Goal: Task Accomplishment & Management: Complete application form

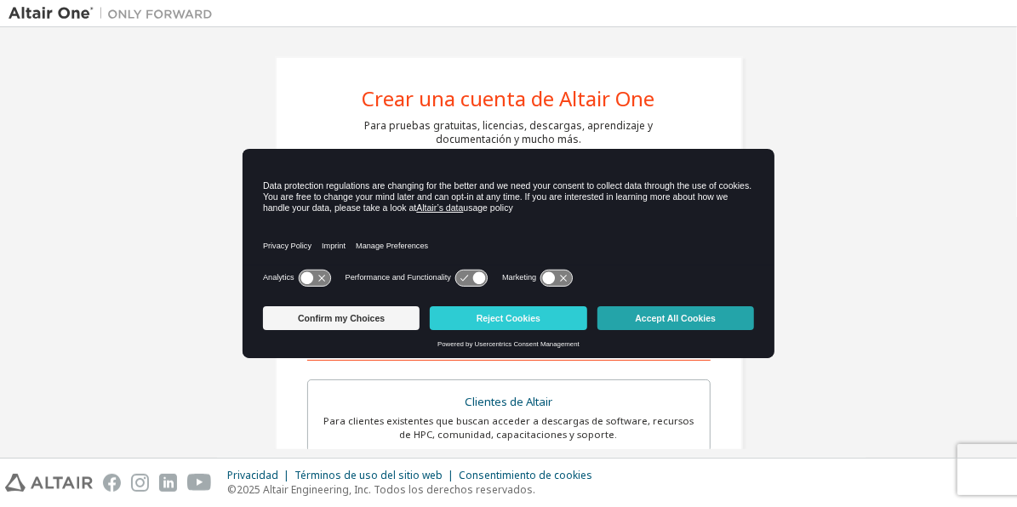
click at [652, 313] on button "Accept All Cookies" at bounding box center [676, 318] width 157 height 24
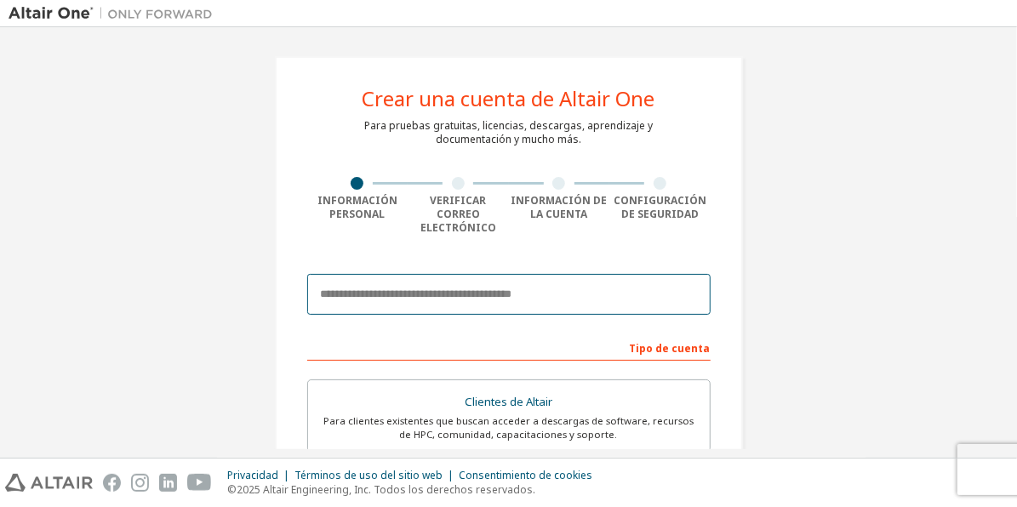
click at [461, 284] on input "email" at bounding box center [509, 294] width 404 height 41
type input "**********"
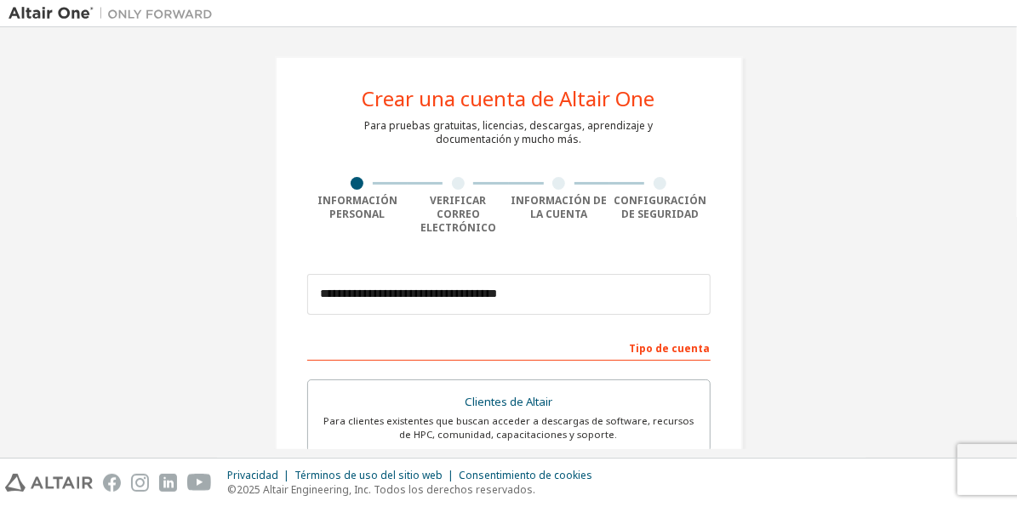
click at [542, 334] on div "Tipo de cuenta" at bounding box center [509, 347] width 404 height 27
drag, startPoint x: 542, startPoint y: 330, endPoint x: 553, endPoint y: 308, distance: 24.7
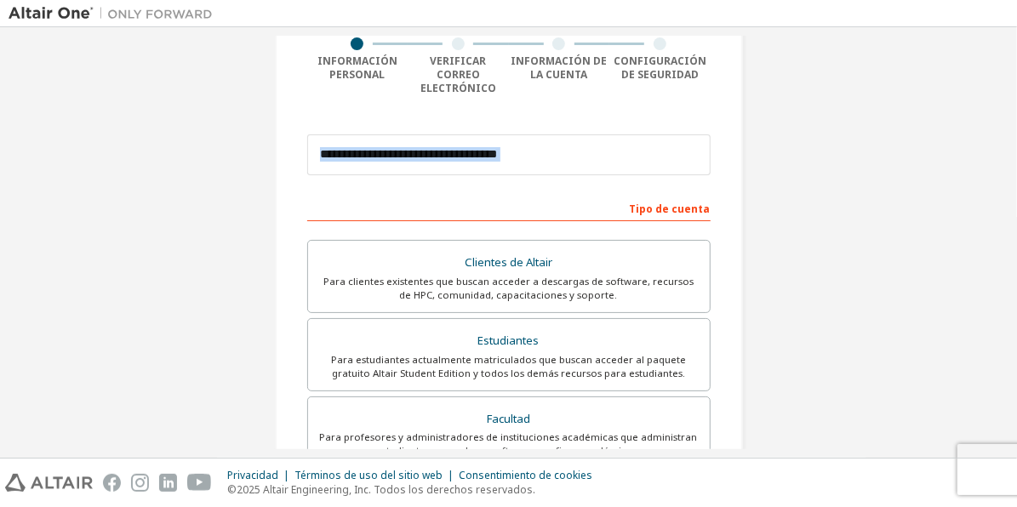
scroll to position [151, 0]
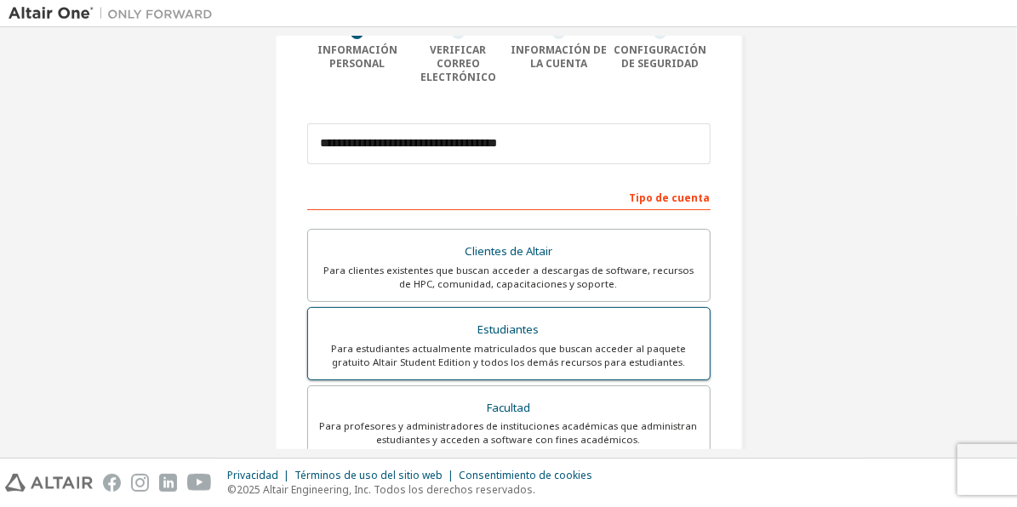
click at [519, 318] on div "Estudiantes" at bounding box center [508, 330] width 381 height 24
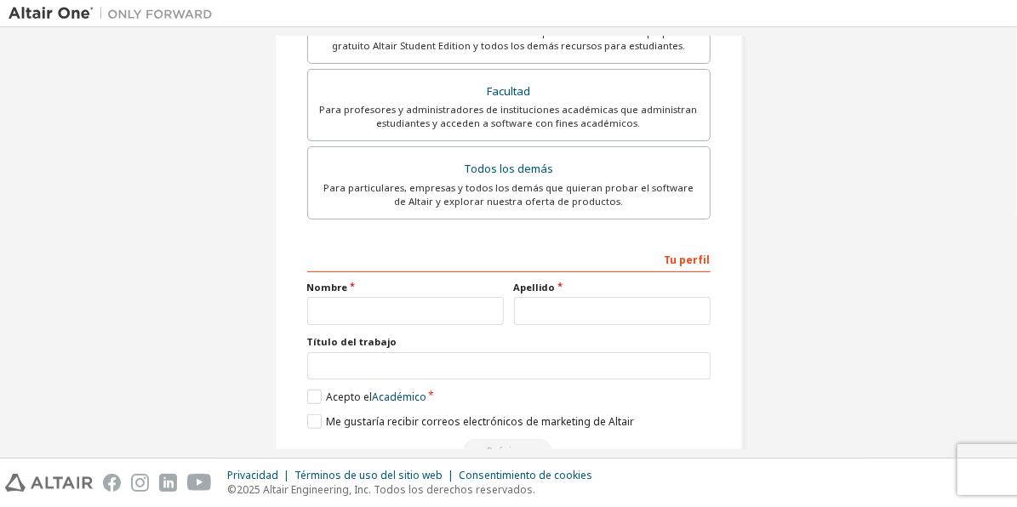
scroll to position [478, 0]
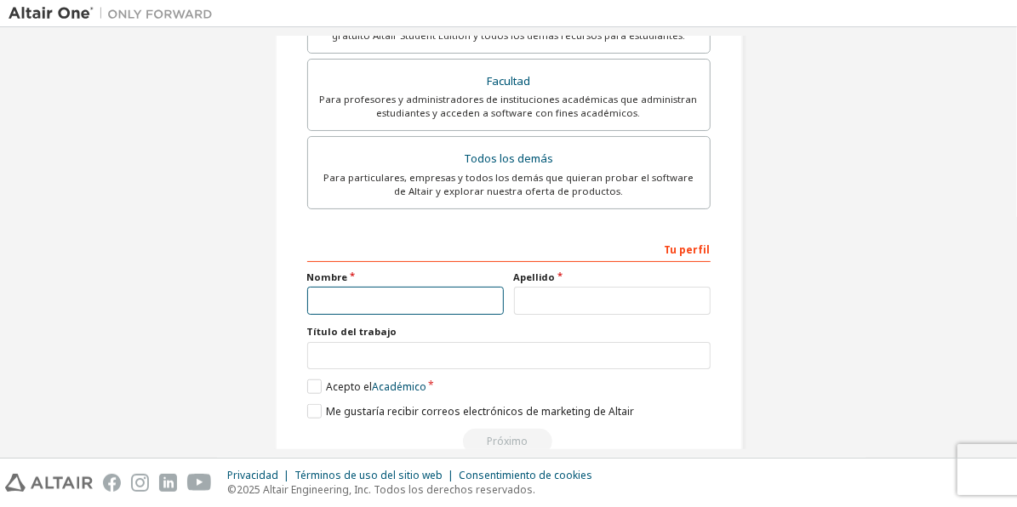
click at [423, 287] on input "text" at bounding box center [405, 301] width 197 height 28
type input "******"
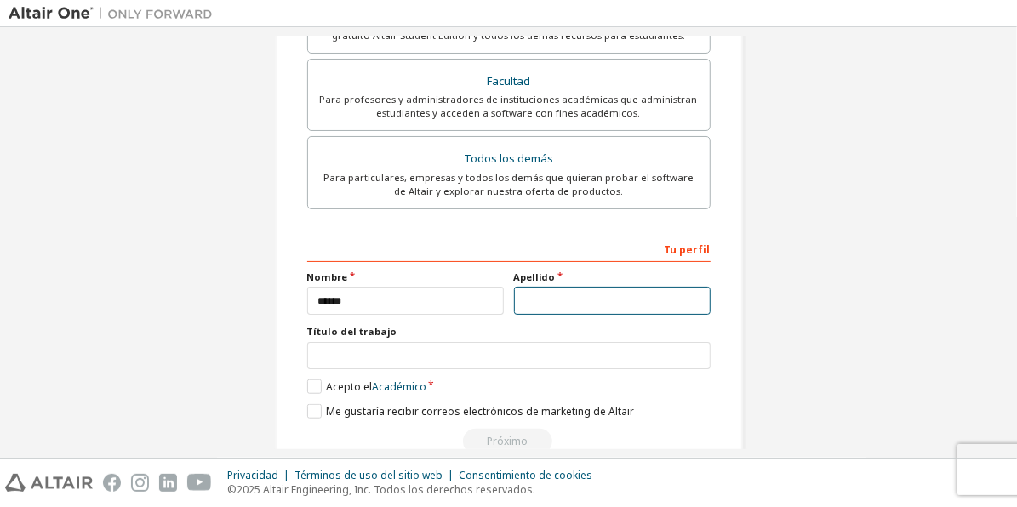
click at [537, 288] on input "text" at bounding box center [612, 301] width 197 height 28
type input "**********"
click at [770, 249] on div "**********" at bounding box center [509, 22] width 1000 height 929
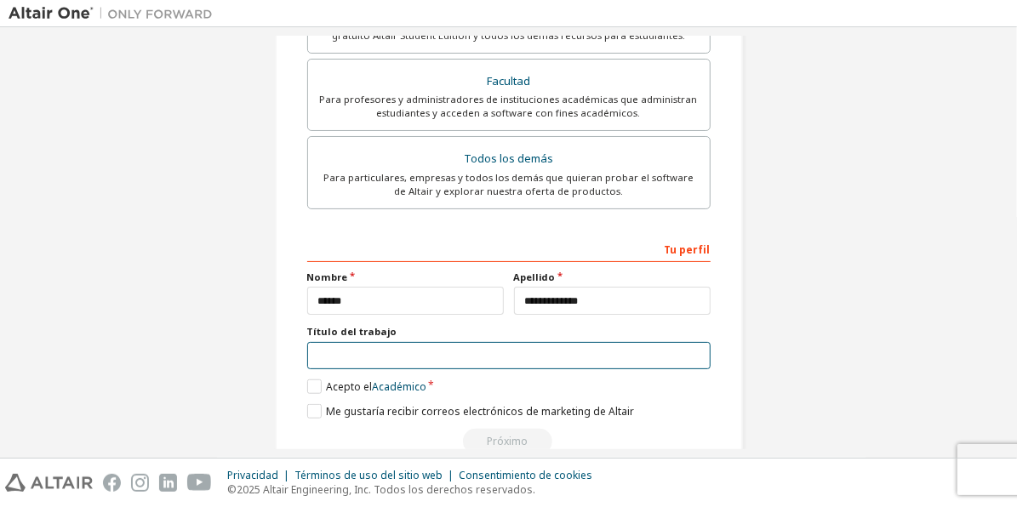
click at [518, 342] on input "text" at bounding box center [509, 356] width 404 height 28
type input "**********"
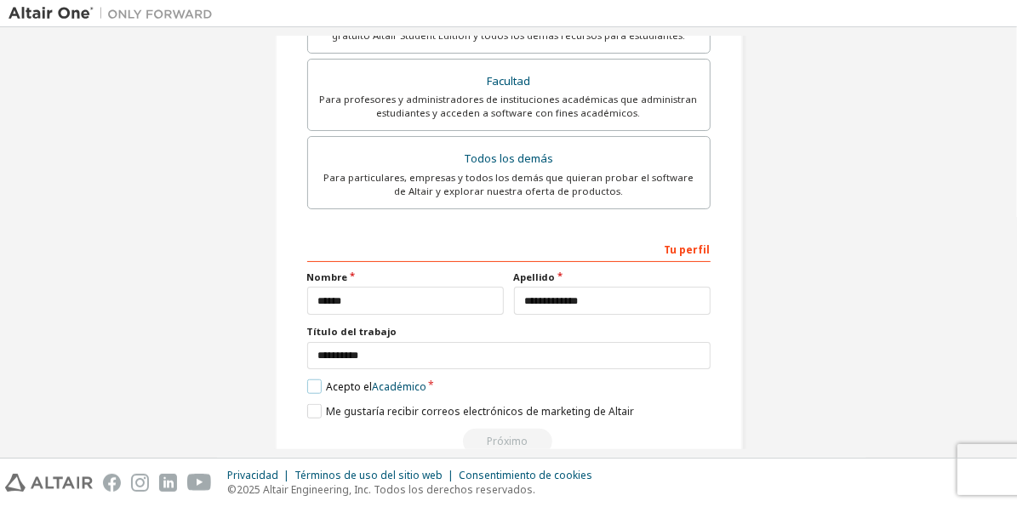
click at [311, 380] on label "Acepto el Académico" at bounding box center [366, 387] width 119 height 14
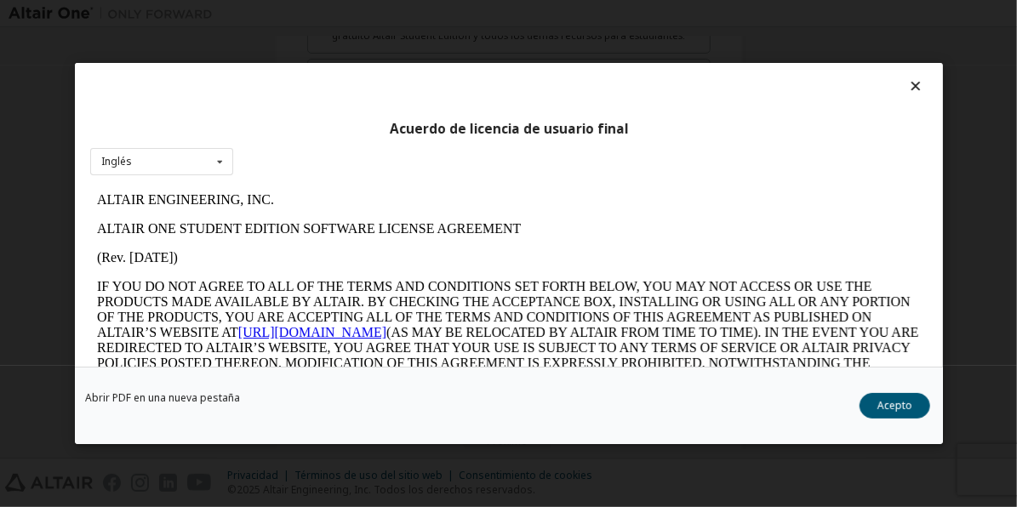
scroll to position [0, 0]
click at [216, 152] on icon at bounding box center [219, 162] width 21 height 26
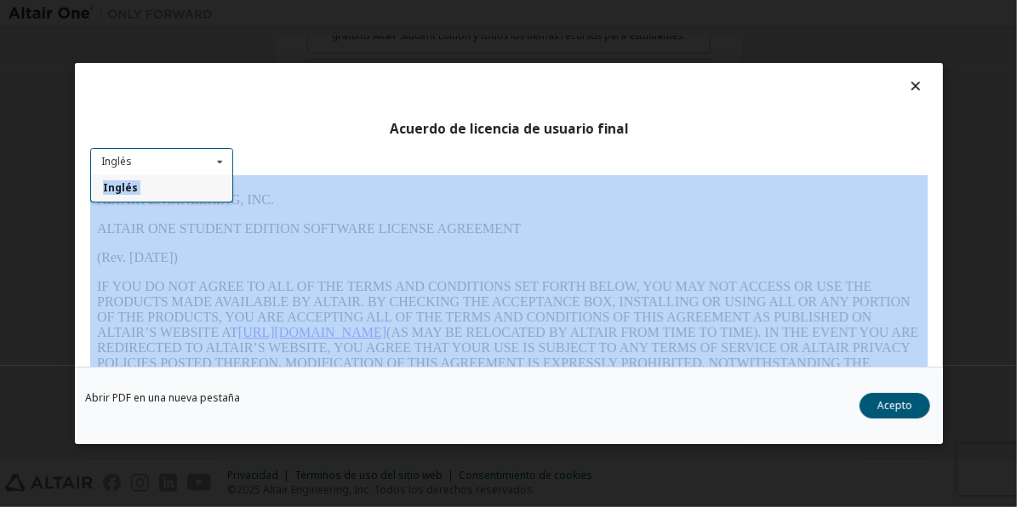
drag, startPoint x: 221, startPoint y: 158, endPoint x: 898, endPoint y: 390, distance: 715.4
click at [898, 390] on div "Acuerdo de licencia de usuario final Inglés Inglés Abrir PDF en una nueva [PERS…" at bounding box center [509, 253] width 868 height 381
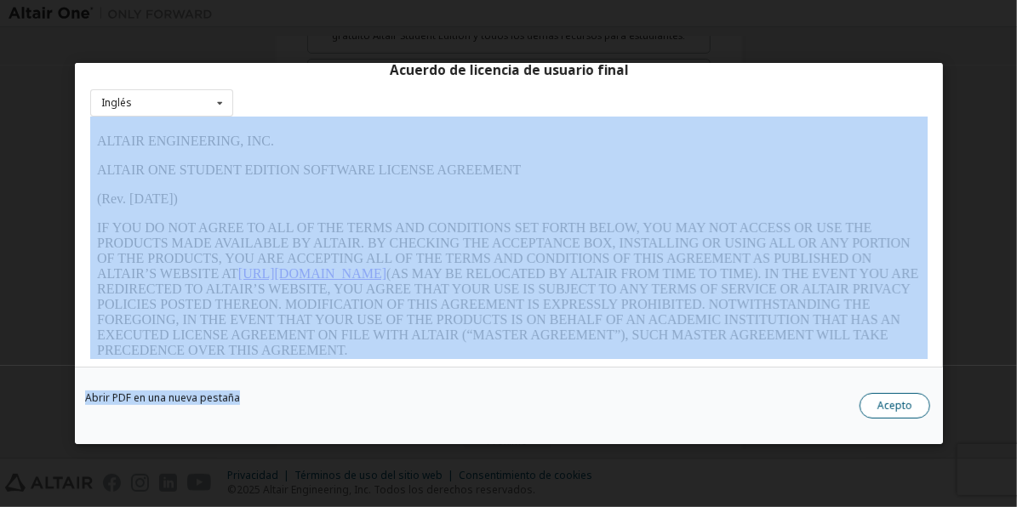
drag, startPoint x: 898, startPoint y: 390, endPoint x: 892, endPoint y: 402, distance: 13.3
click at [892, 402] on button "Acepto" at bounding box center [895, 406] width 71 height 26
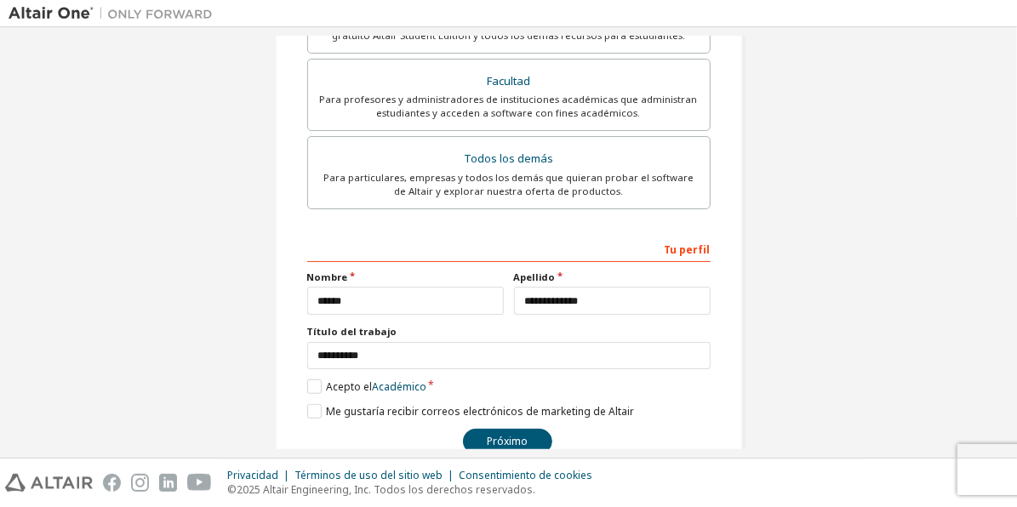
scroll to position [497, 0]
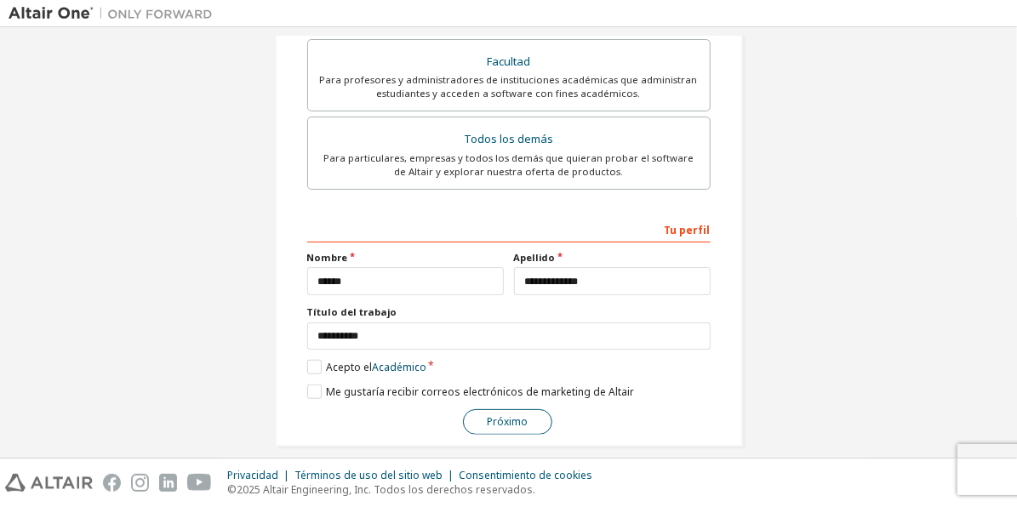
click at [514, 410] on button "Próximo" at bounding box center [507, 423] width 89 height 26
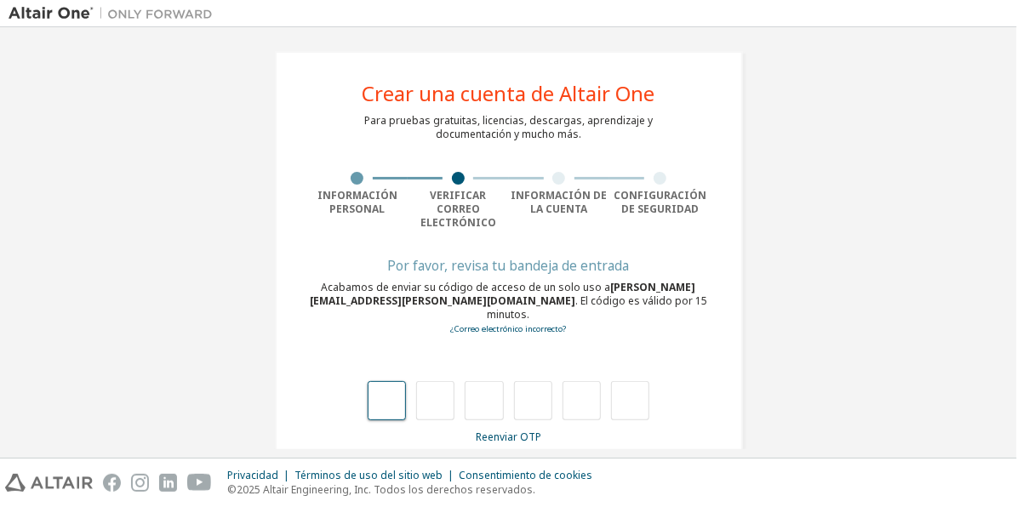
type input "*"
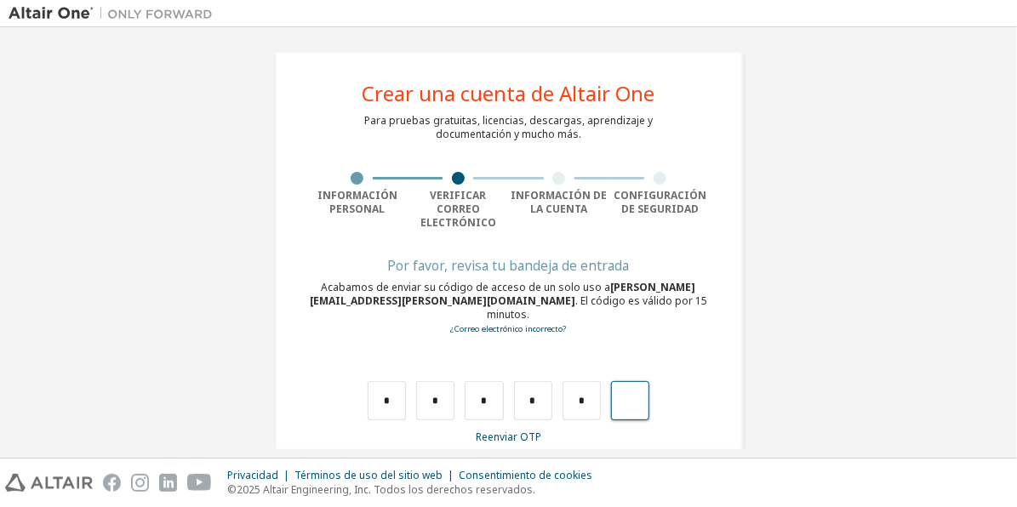
type input "*"
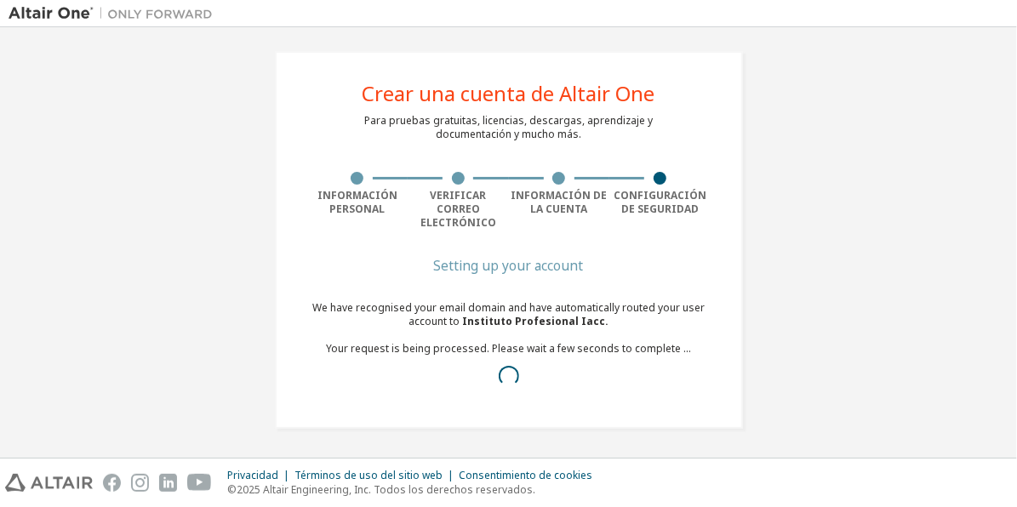
scroll to position [0, 0]
